Goal: Entertainment & Leisure: Consume media (video, audio)

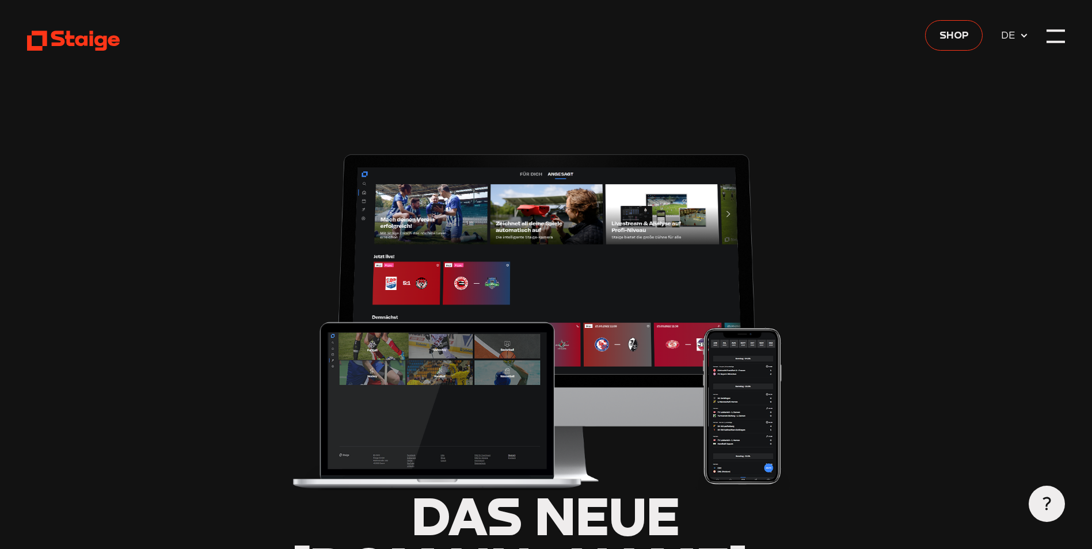
type input "0.8"
click at [1052, 36] on div at bounding box center [1056, 36] width 18 height 18
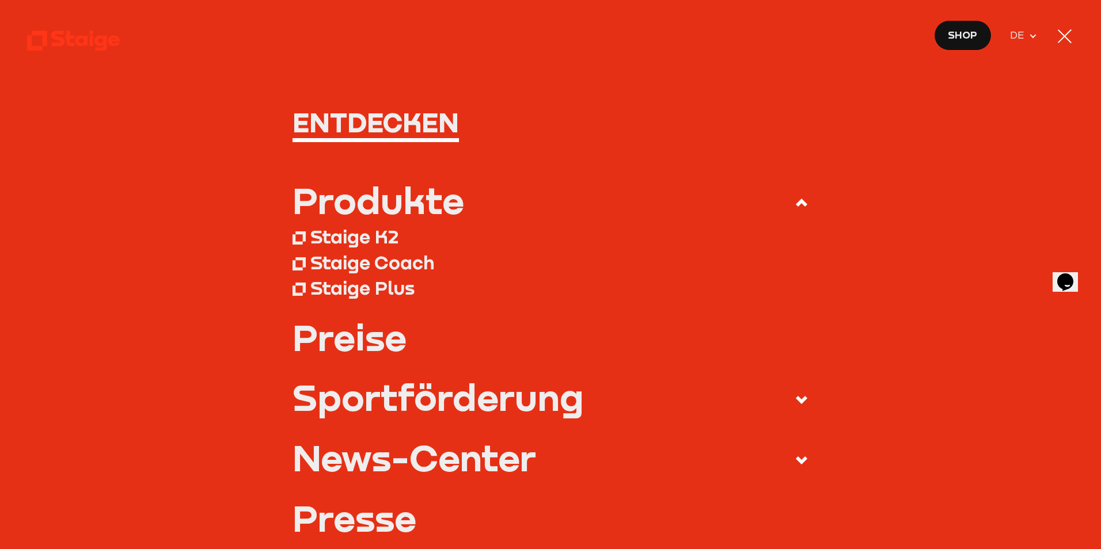
click at [330, 336] on link "Preise" at bounding box center [550, 337] width 516 height 36
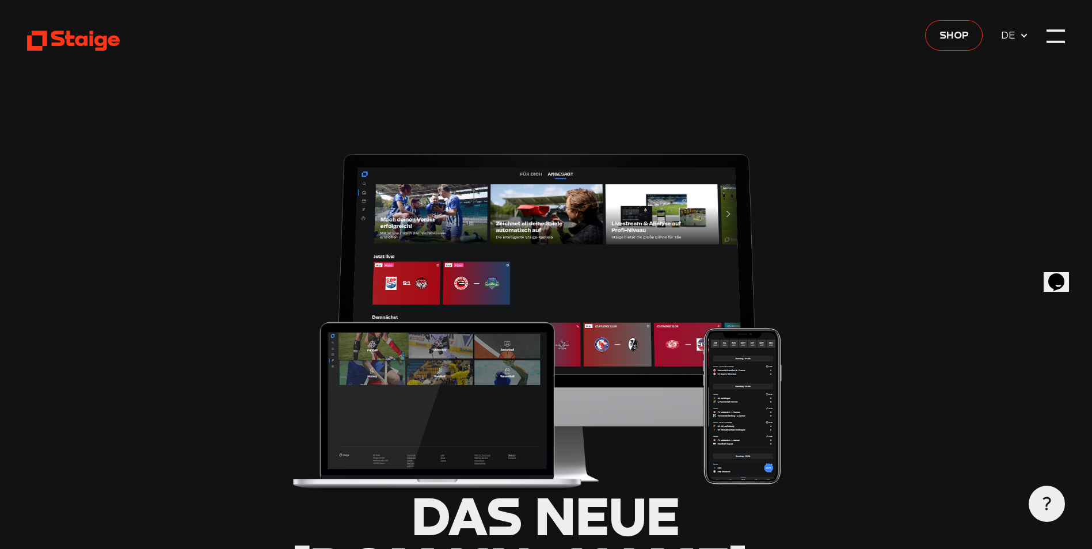
type input "0.8"
